Goal: Information Seeking & Learning: Learn about a topic

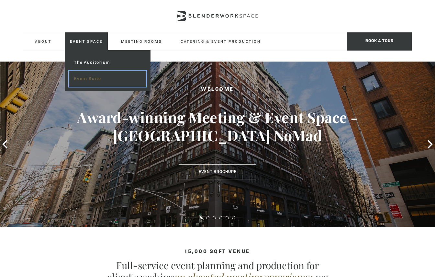
click at [90, 80] on link "Event Suite" at bounding box center [107, 79] width 77 height 16
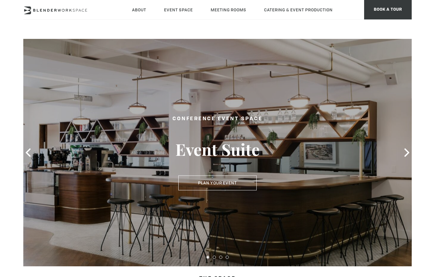
type div "2025-10-08"
click at [61, 8] on icon at bounding box center [55, 10] width 65 height 8
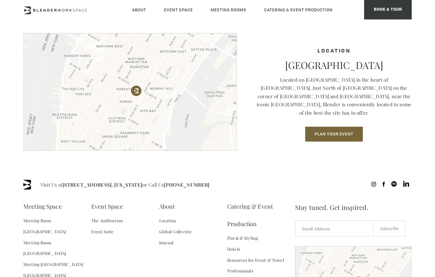
scroll to position [918, 0]
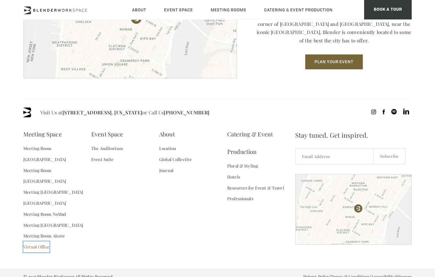
click at [42, 241] on link "Virtual Office" at bounding box center [36, 246] width 26 height 11
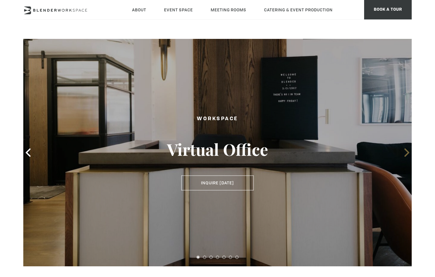
click at [404, 151] on icon at bounding box center [407, 152] width 8 height 8
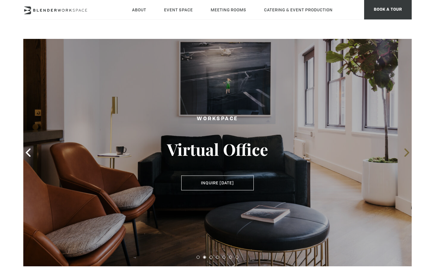
click at [404, 151] on icon at bounding box center [407, 152] width 8 height 8
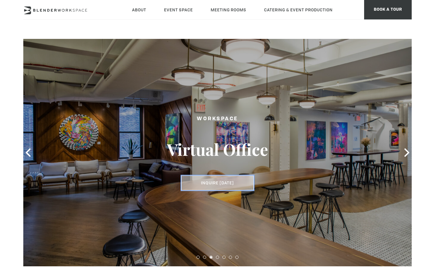
click at [230, 184] on button "Inquire Today" at bounding box center [217, 182] width 72 height 15
click at [216, 186] on button "Inquire Today" at bounding box center [217, 182] width 72 height 15
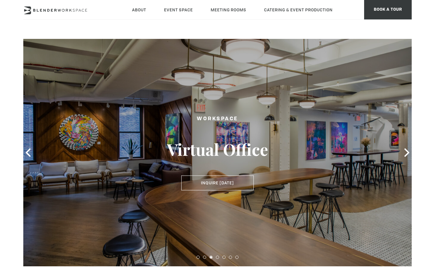
click at [262, 109] on div "Workspace Virtual Office Inquire Today Inquire Today" at bounding box center [218, 152] width 162 height 88
click at [274, 111] on div "Workspace Virtual Office Inquire Today Inquire Today" at bounding box center [218, 152] width 162 height 88
